Goal: Ask a question: Seek information or help from site administrators or community

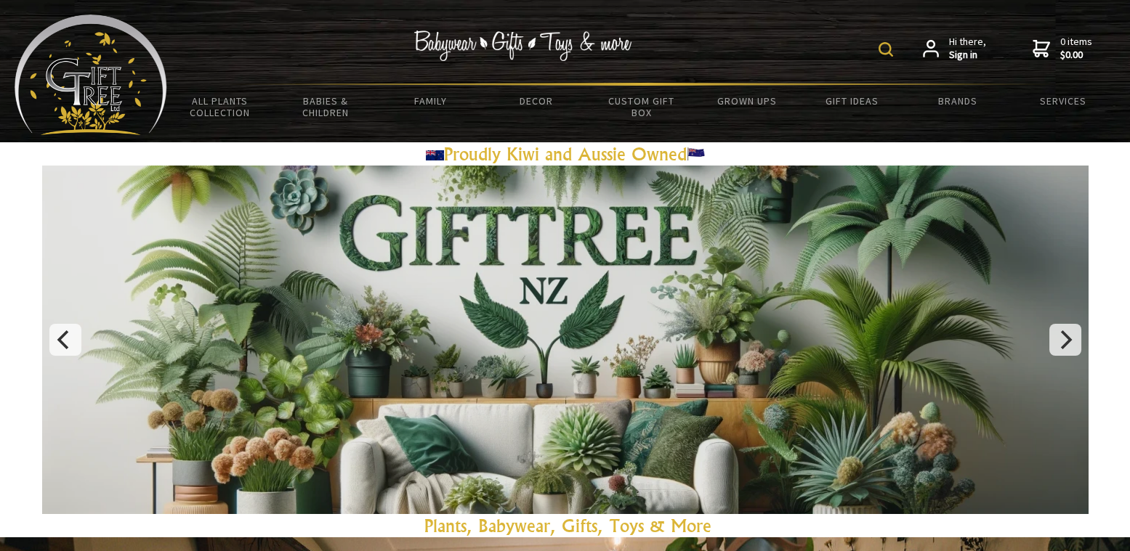
click at [886, 49] on img at bounding box center [885, 49] width 15 height 15
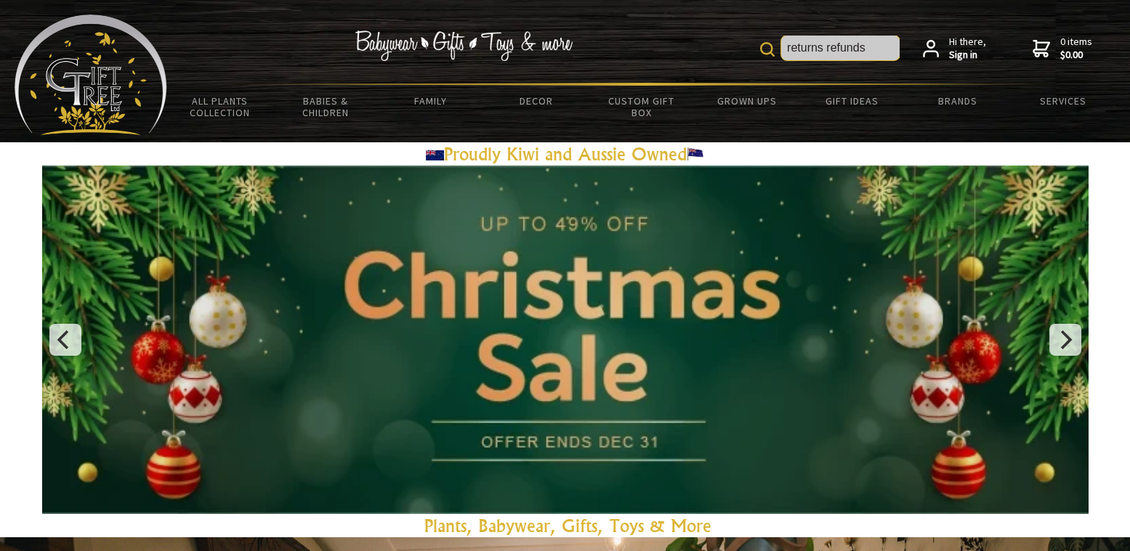
type input "returns refunds"
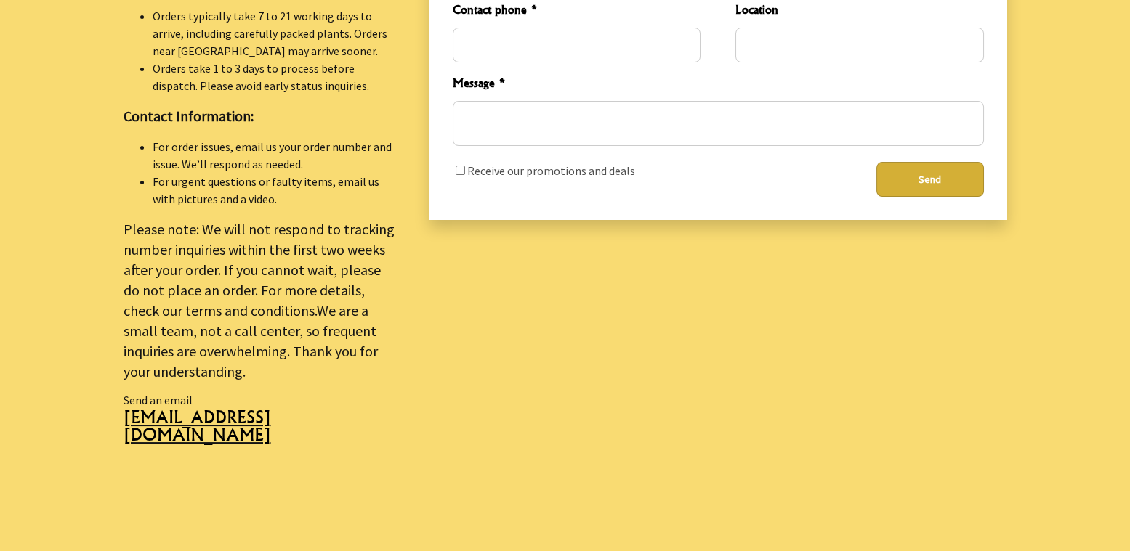
scroll to position [629, 0]
